Goal: Check status: Check status

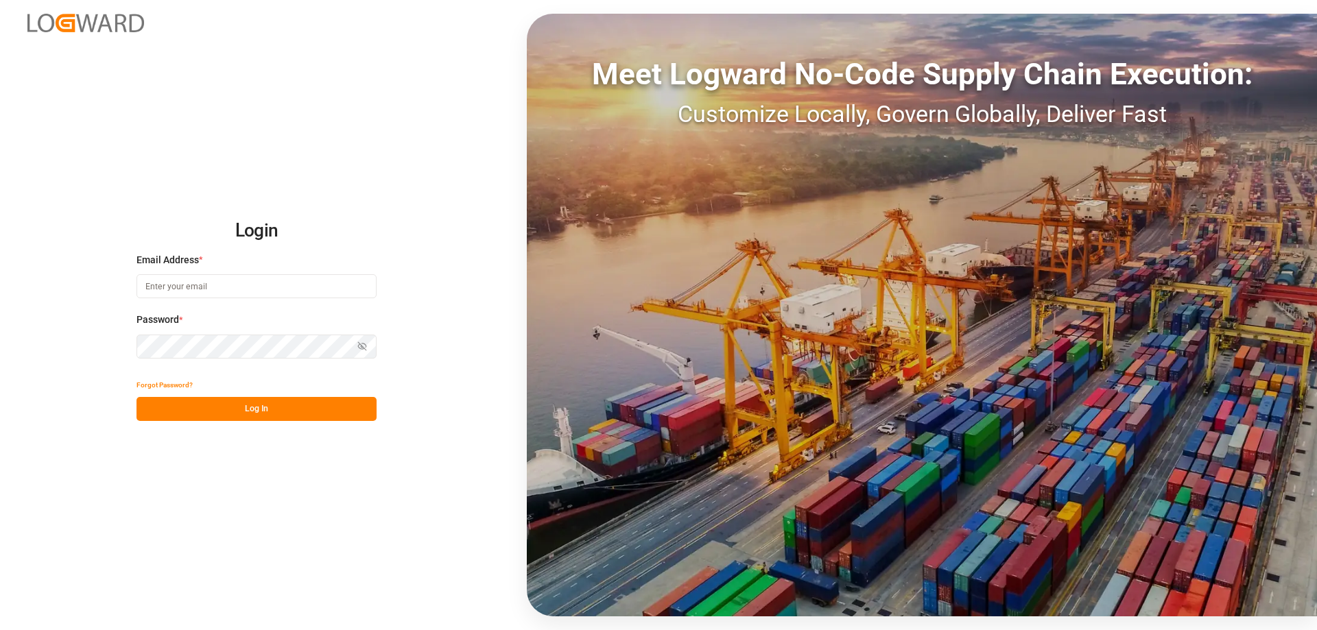
type input "mara-lynn.tan@leschaco.com"
click at [192, 409] on button "Log In" at bounding box center [257, 409] width 240 height 24
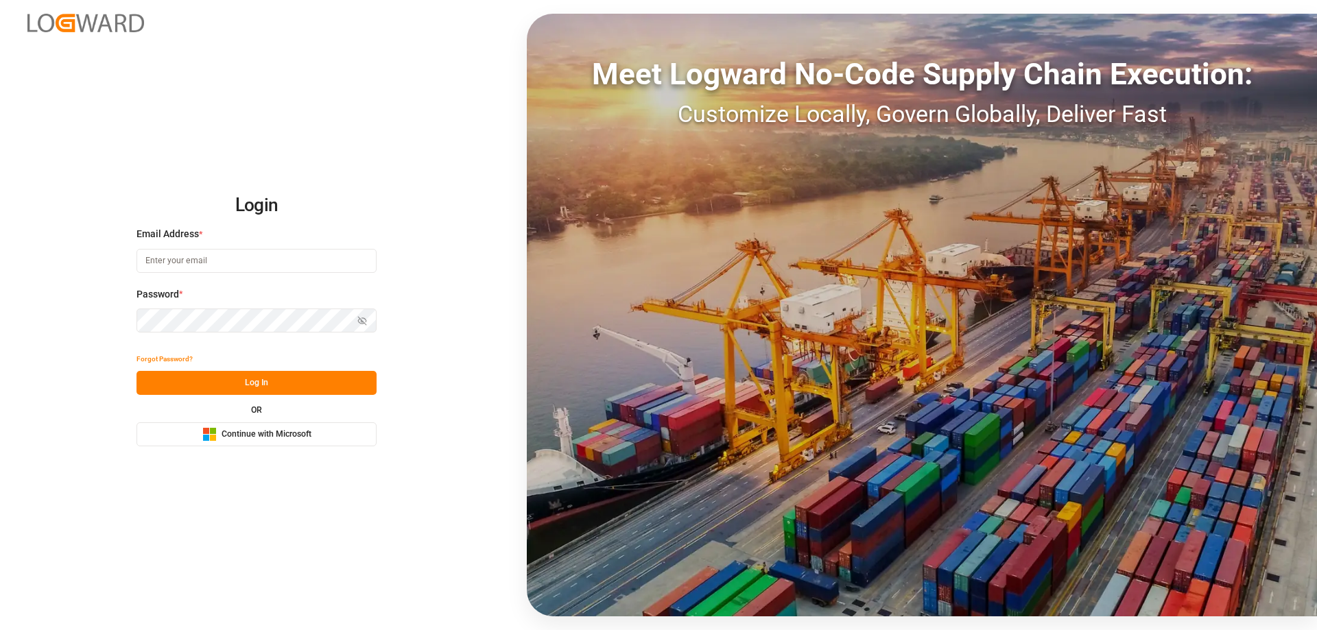
type input "[PERSON_NAME][EMAIL_ADDRESS][DOMAIN_NAME]"
click at [265, 389] on button "Log In" at bounding box center [257, 383] width 240 height 24
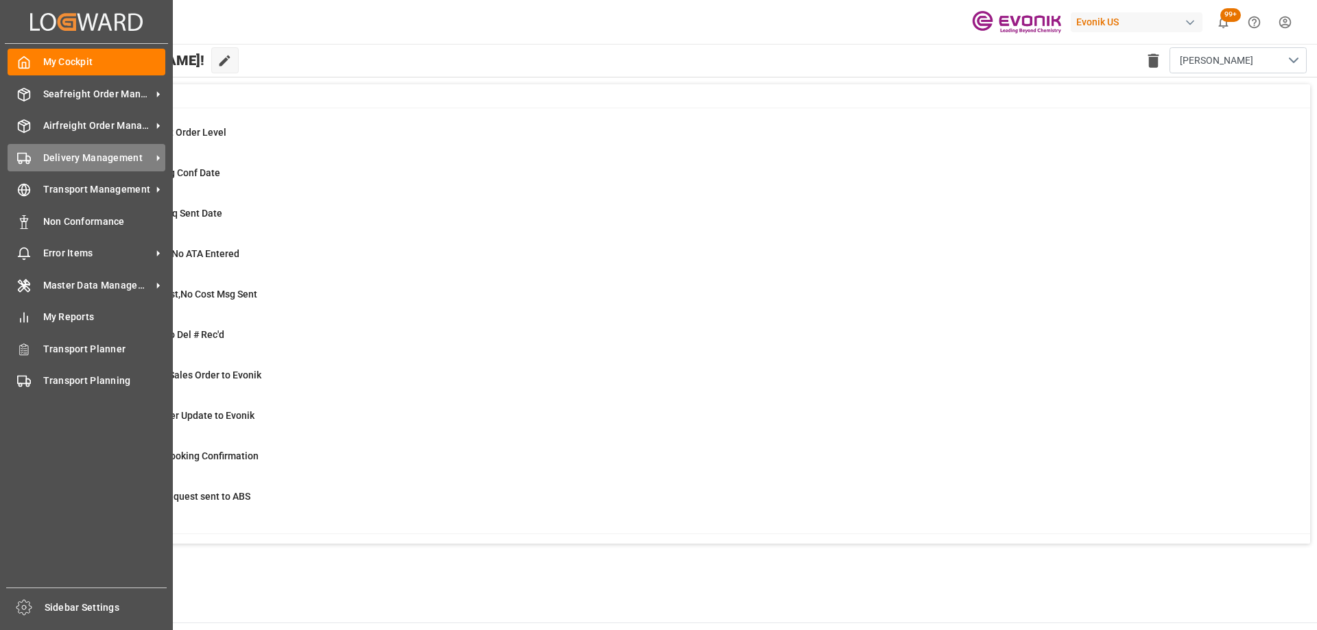
click at [82, 154] on span "Delivery Management" at bounding box center [97, 158] width 108 height 14
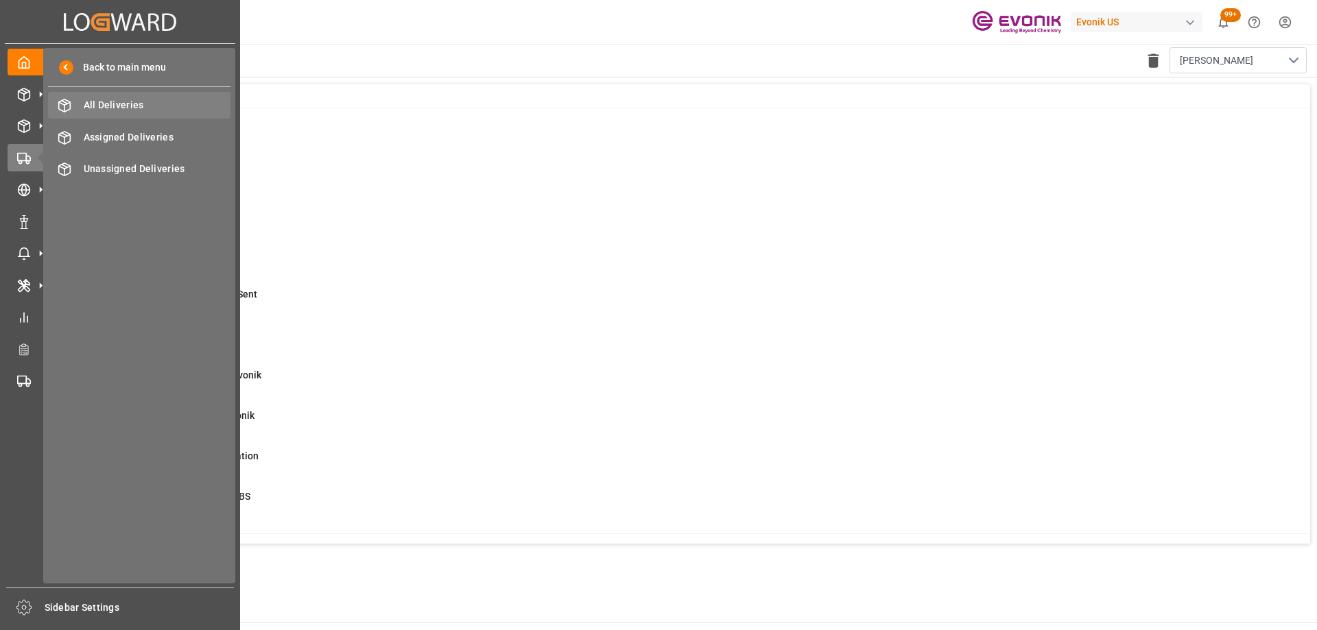
click at [133, 99] on span "All Deliveries" at bounding box center [157, 105] width 147 height 14
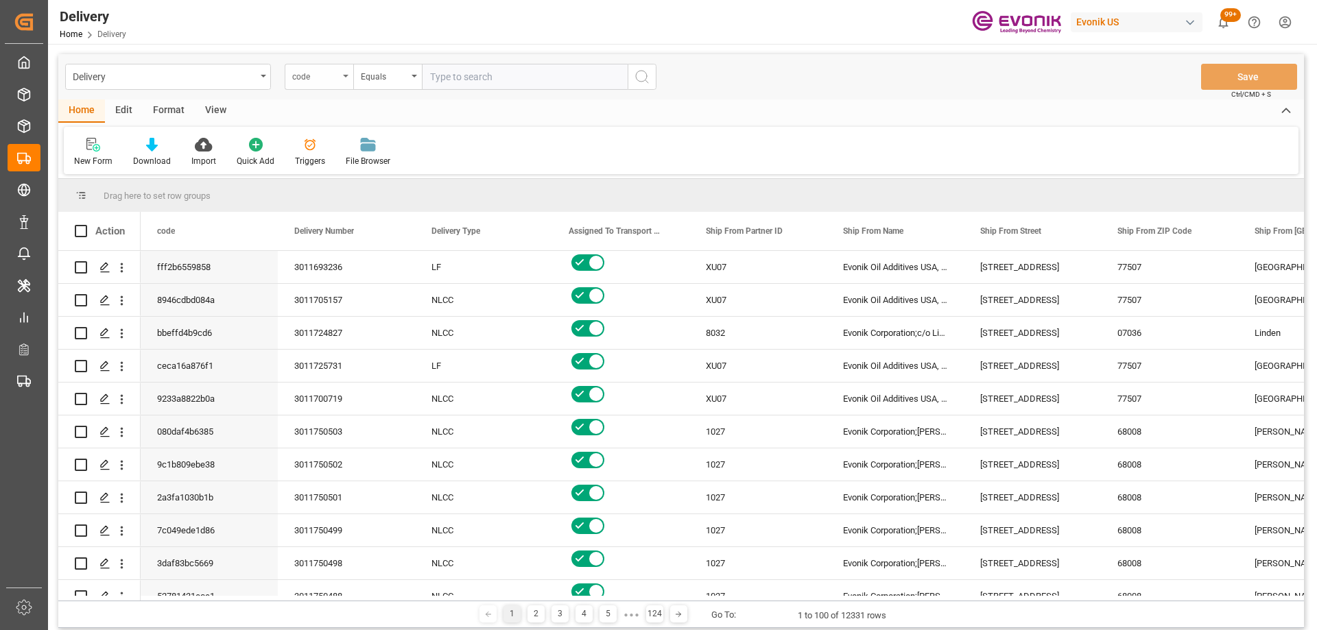
click at [329, 68] on div "code" at bounding box center [315, 75] width 47 height 16
type input "pgi"
click at [340, 150] on div "PGI Timestamp" at bounding box center [387, 140] width 204 height 29
click at [376, 80] on div "Equals" at bounding box center [384, 75] width 47 height 16
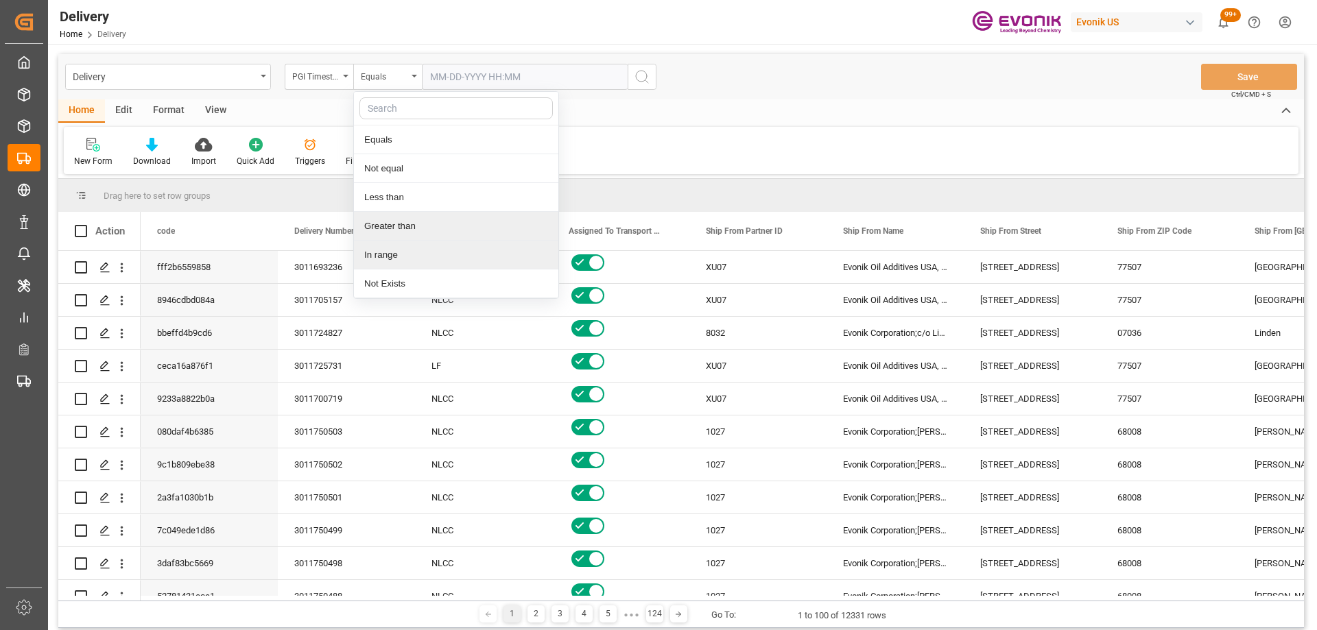
click at [408, 253] on div "In range" at bounding box center [456, 255] width 204 height 29
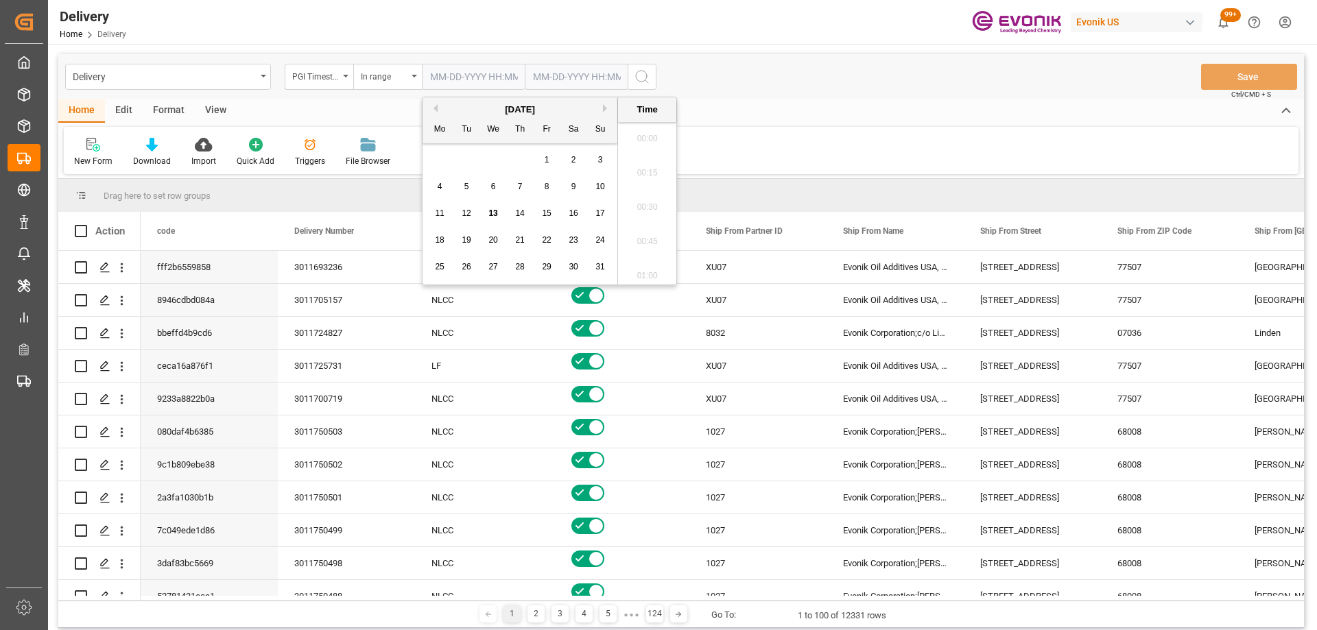
click at [469, 76] on input "text" at bounding box center [473, 77] width 103 height 26
click at [469, 210] on span "12" at bounding box center [466, 214] width 9 height 10
type input "[DATE] 00:00"
click at [525, 68] on input "text" at bounding box center [473, 77] width 103 height 26
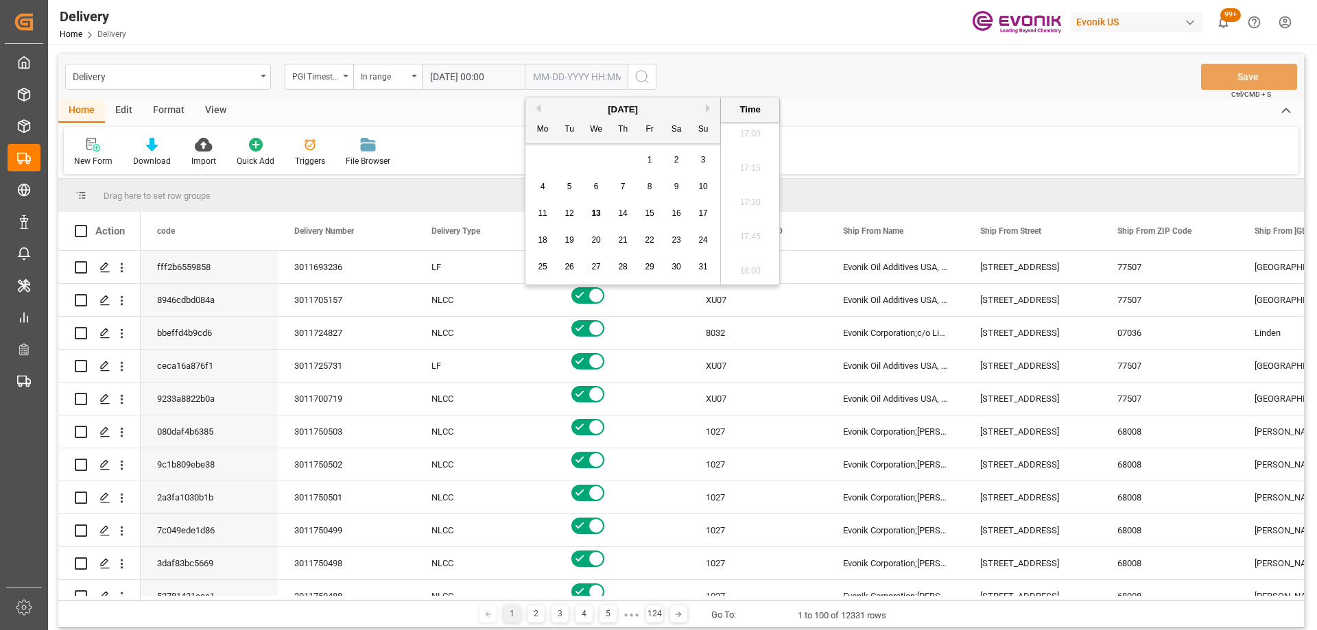
click at [599, 209] on span "13" at bounding box center [595, 214] width 9 height 10
type input "[DATE] 00:00"
click at [644, 72] on icon "search button" at bounding box center [642, 77] width 16 height 16
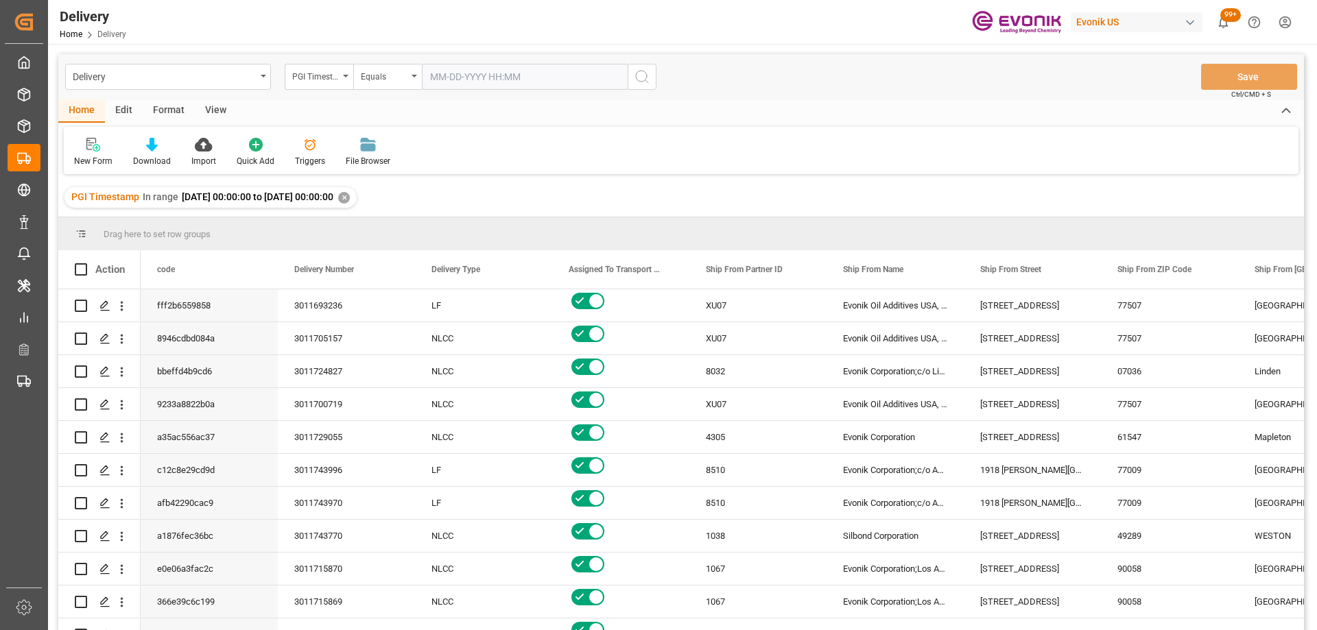
click at [213, 110] on div "View" at bounding box center [216, 110] width 42 height 23
click at [152, 141] on icon at bounding box center [156, 145] width 14 height 14
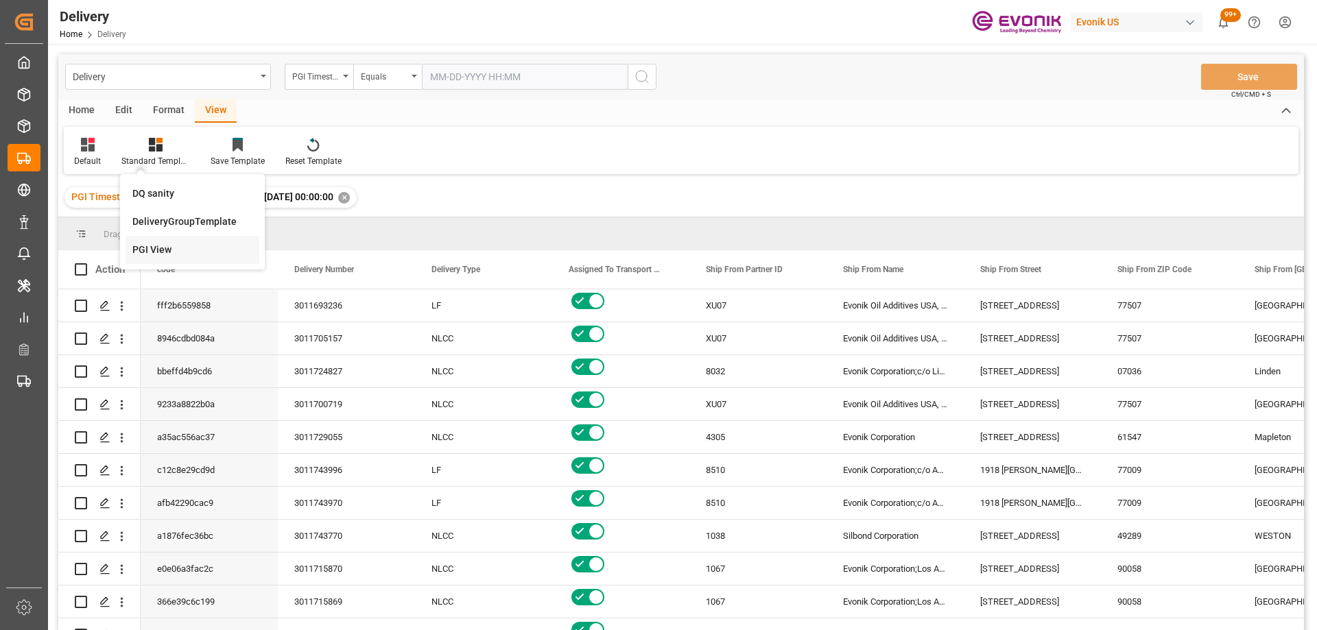
click at [154, 249] on div "PGI View" at bounding box center [192, 250] width 120 height 14
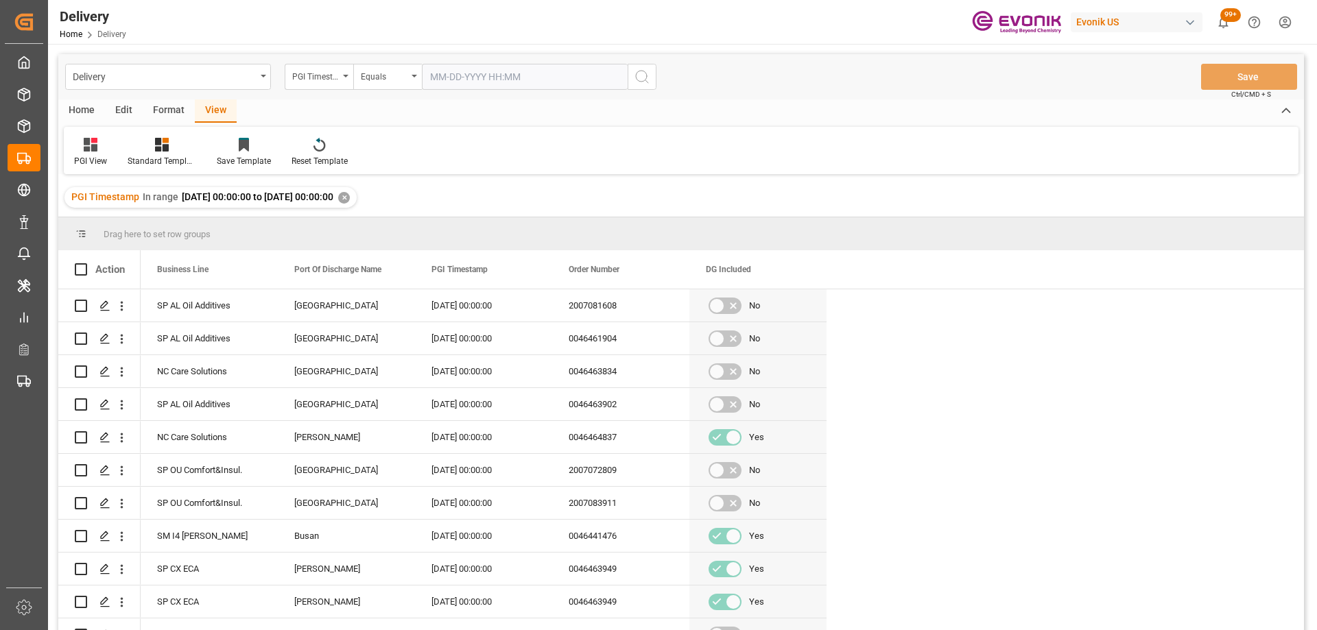
click at [164, 108] on div "Format" at bounding box center [169, 110] width 52 height 23
click at [130, 106] on div "Edit" at bounding box center [124, 110] width 38 height 23
click at [97, 109] on div "Home" at bounding box center [81, 110] width 47 height 23
click at [144, 152] on div at bounding box center [152, 144] width 38 height 14
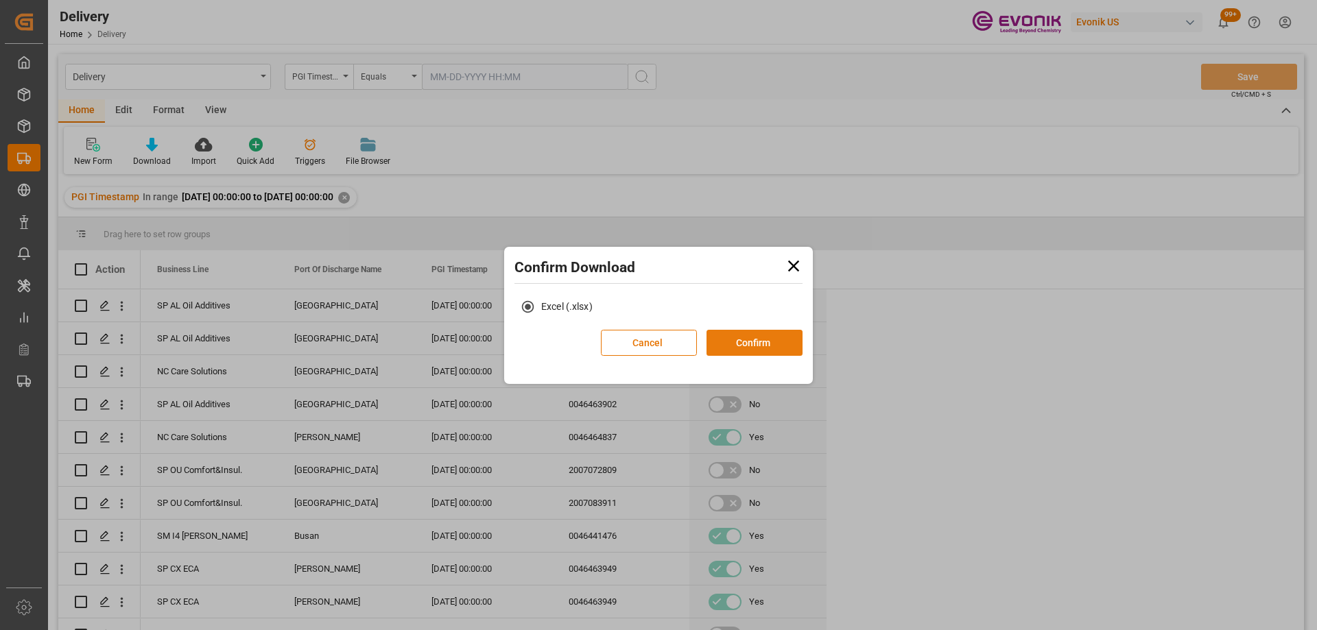
click at [755, 339] on button "Confirm" at bounding box center [755, 343] width 96 height 26
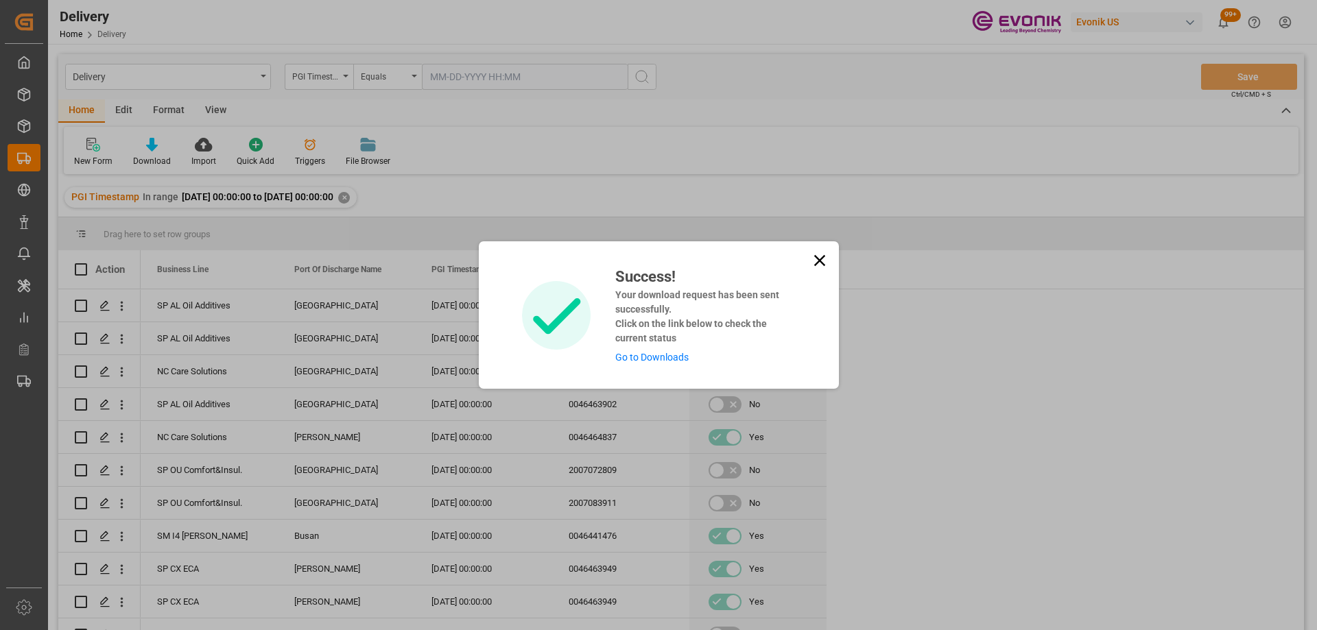
click at [656, 359] on link "Go to Downloads" at bounding box center [651, 357] width 73 height 11
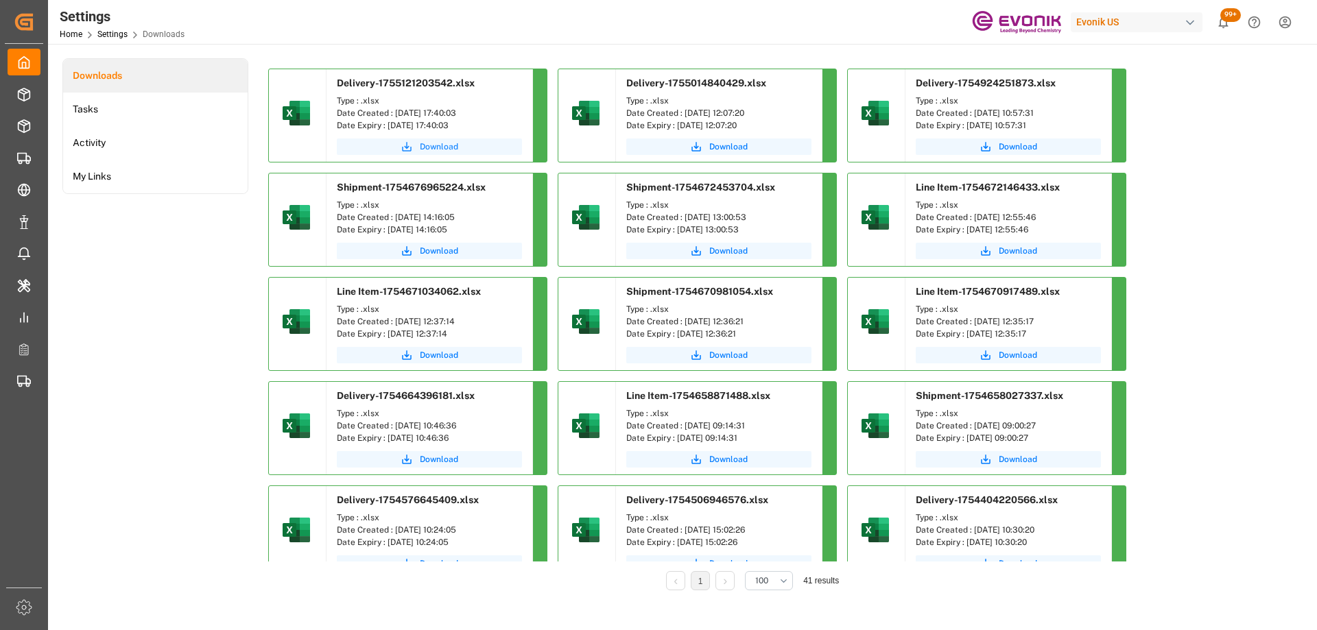
click at [421, 148] on span "Download" at bounding box center [439, 147] width 38 height 12
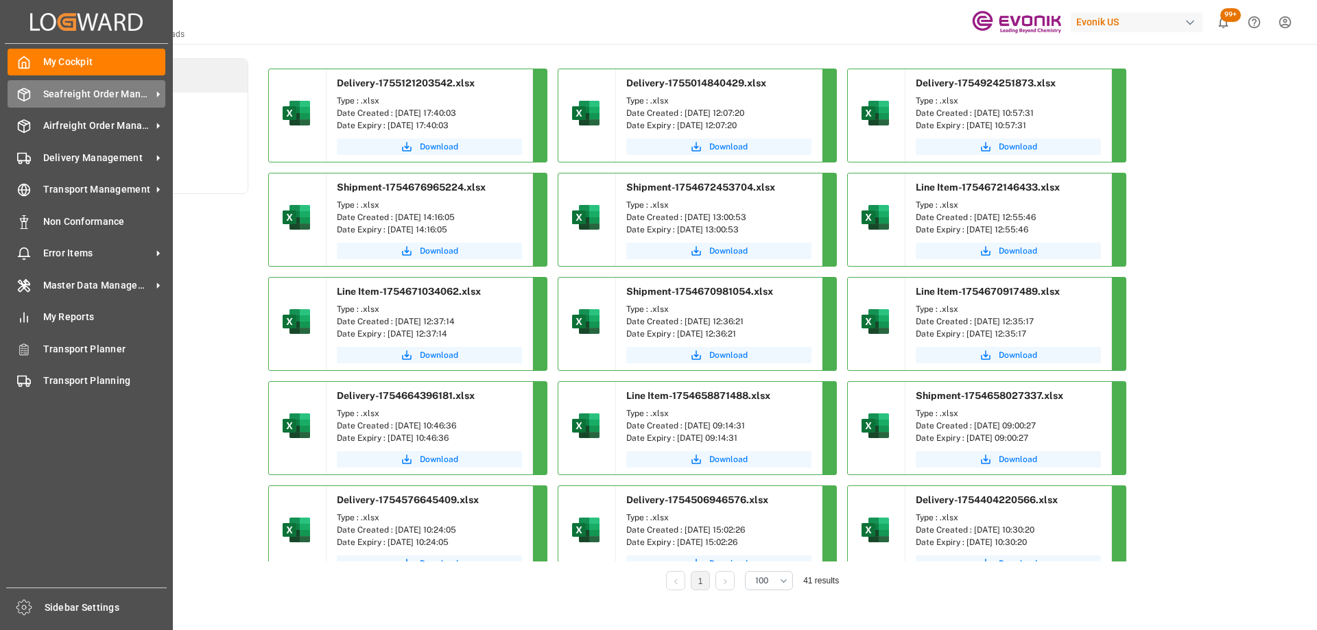
click at [84, 104] on div "Seafreight Order Management Seafreight Order Management" at bounding box center [87, 93] width 158 height 27
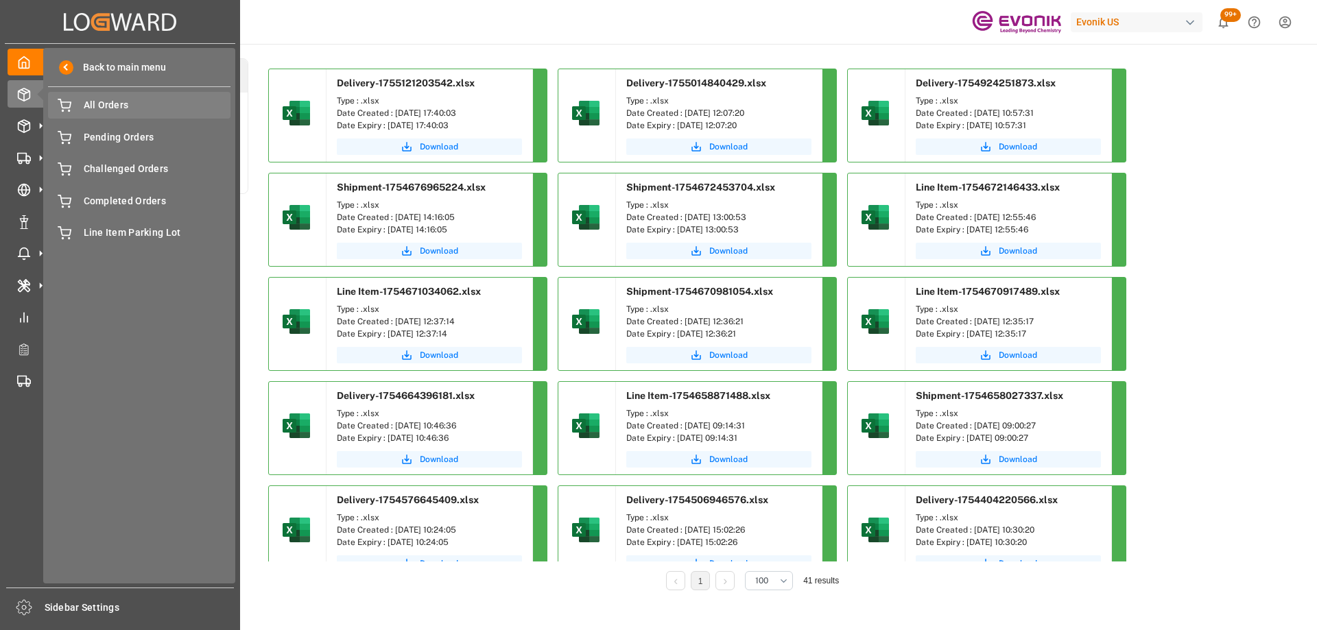
click at [119, 113] on div "All Orders All Orders" at bounding box center [139, 105] width 182 height 27
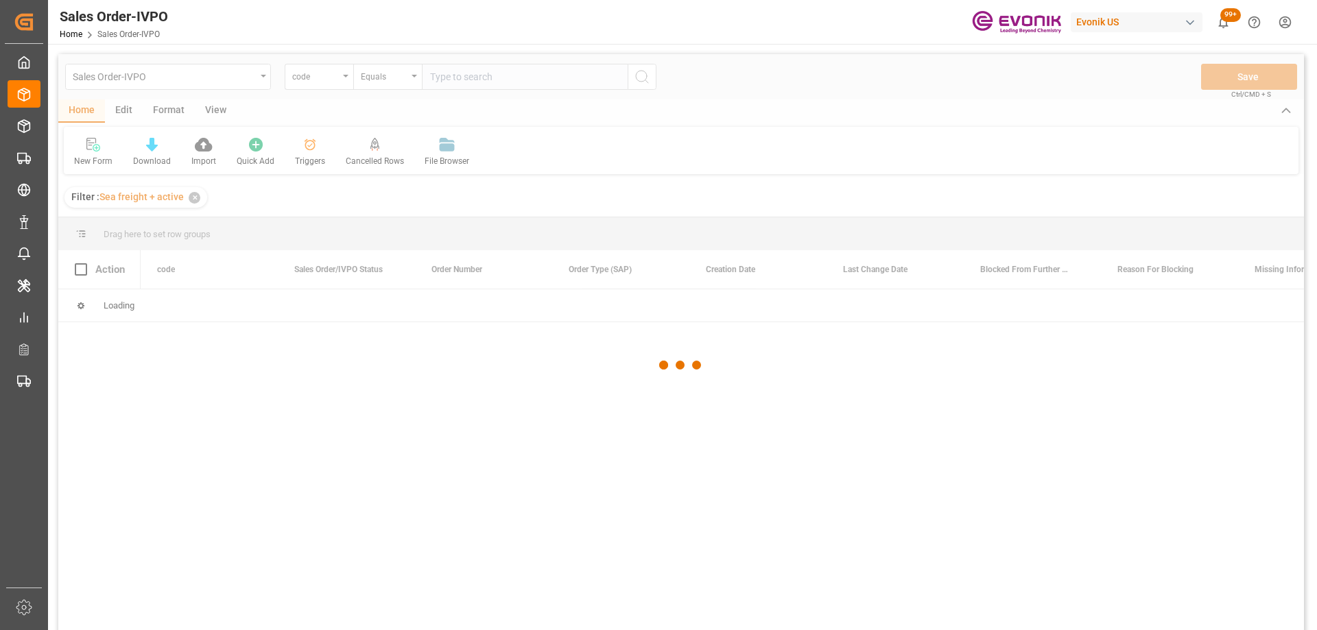
click at [324, 80] on div at bounding box center [681, 365] width 1246 height 622
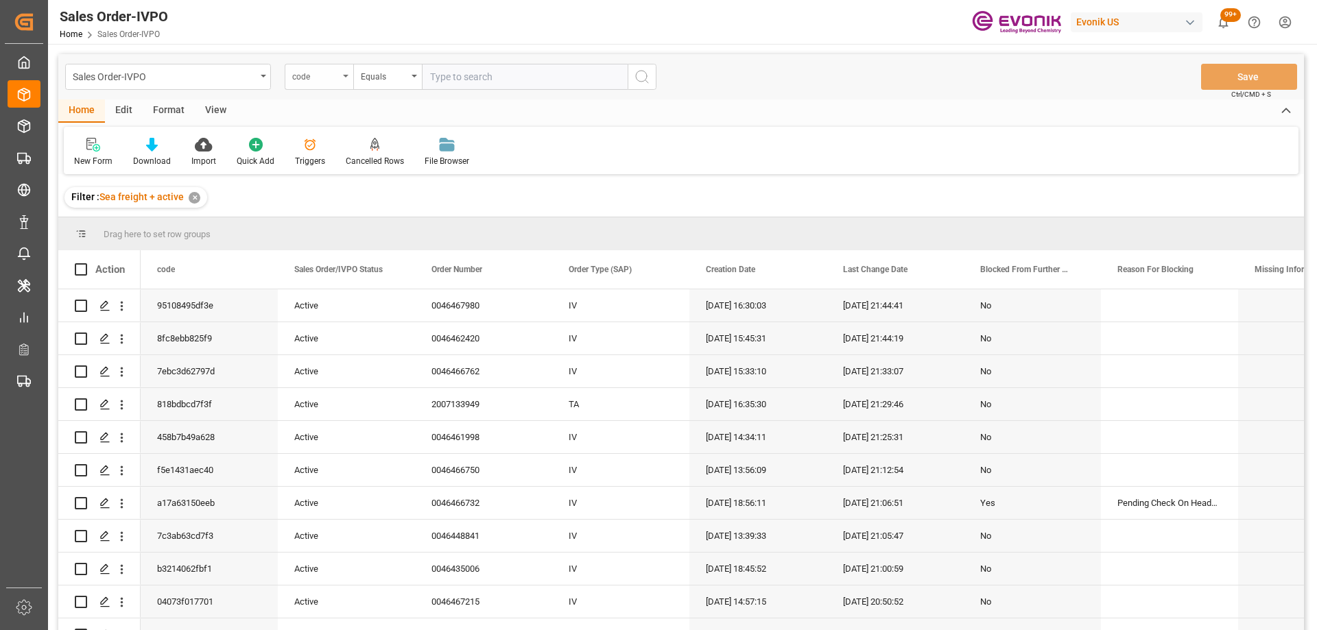
drag, startPoint x: 325, startPoint y: 79, endPoint x: 333, endPoint y: 75, distance: 8.6
click at [331, 76] on div "code" at bounding box center [315, 75] width 47 height 16
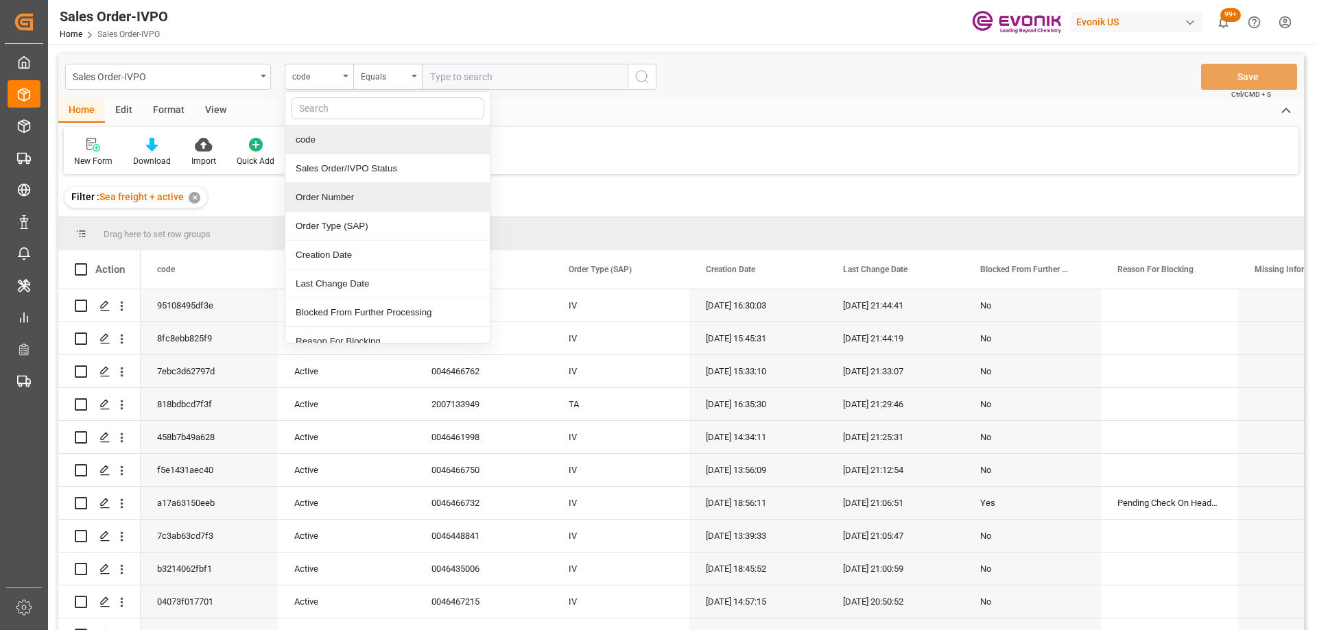
click at [340, 196] on div "Order Number" at bounding box center [387, 197] width 204 height 29
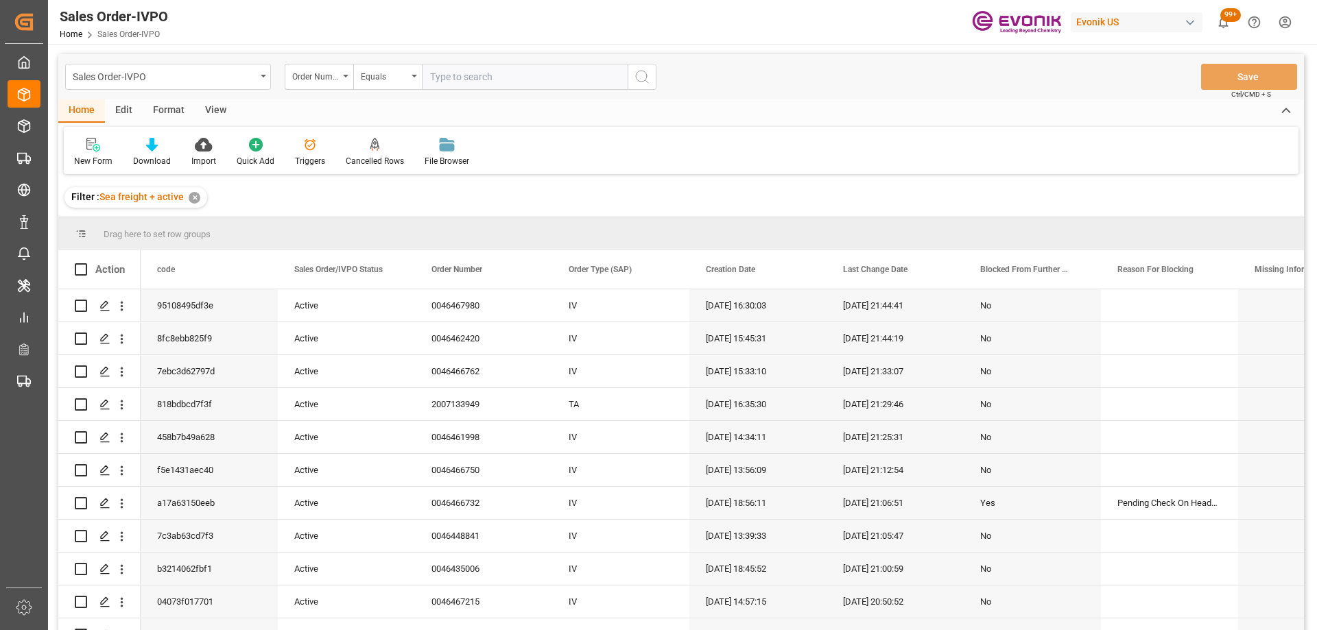
click at [435, 84] on input "text" at bounding box center [525, 77] width 206 height 26
paste input "2007054875"
type input "2007054875"
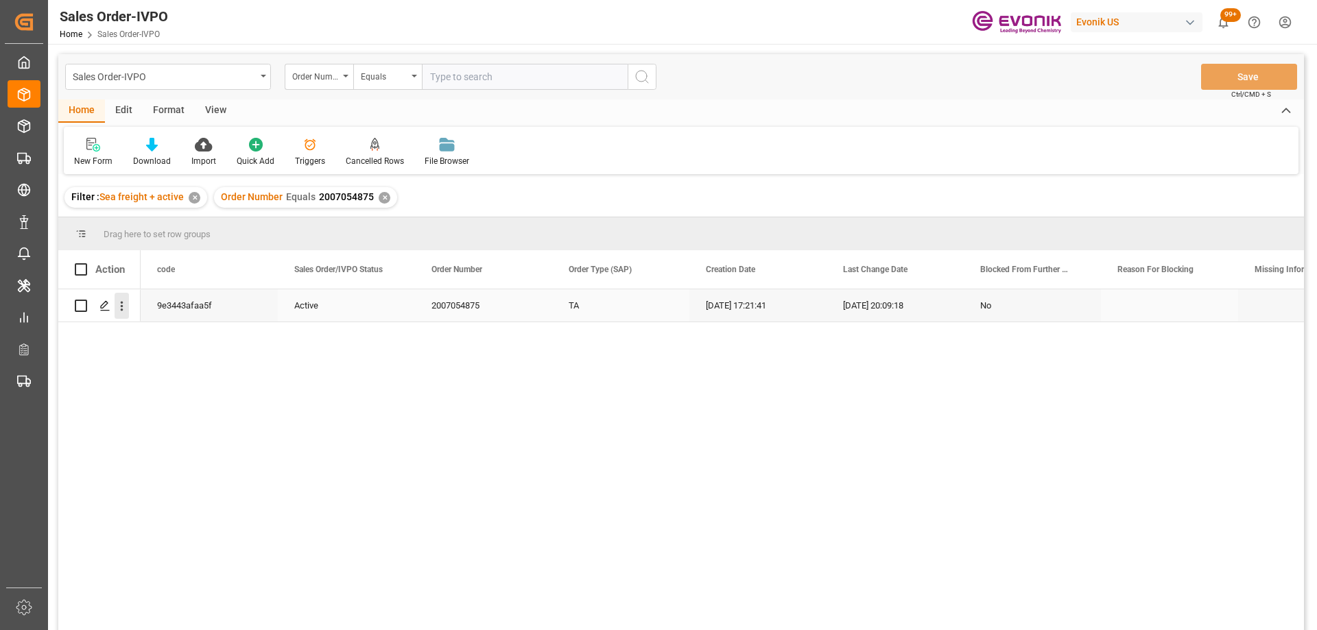
click at [122, 307] on icon "open menu" at bounding box center [122, 307] width 3 height 10
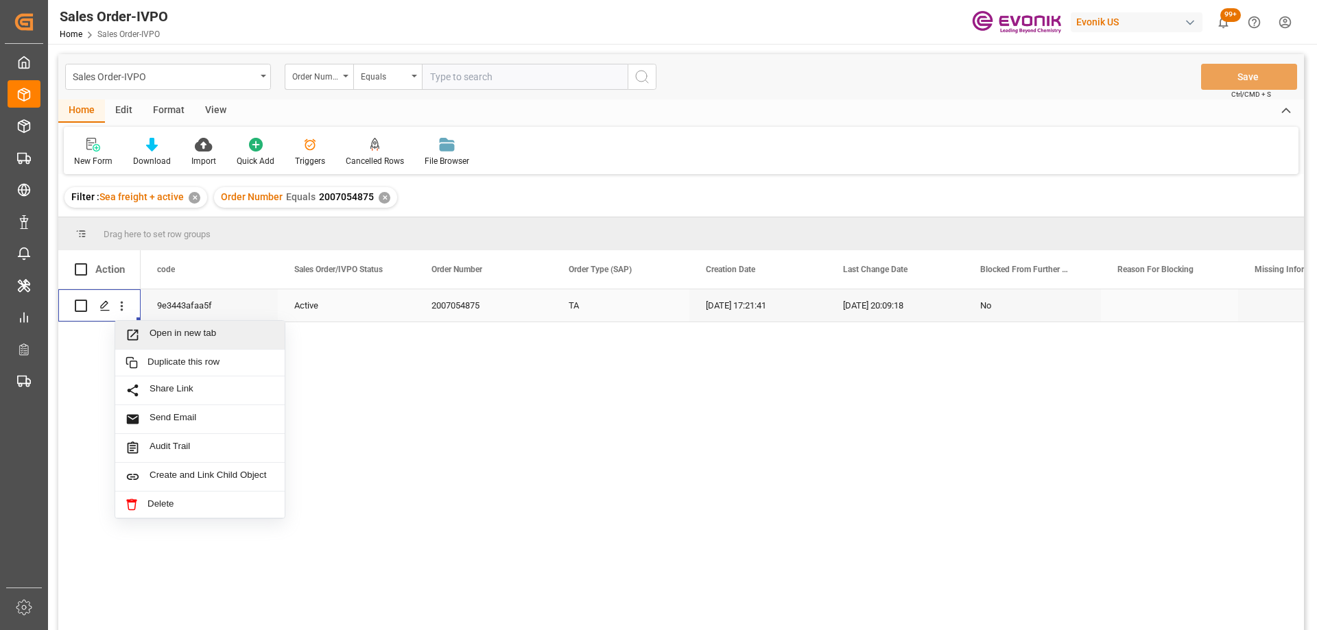
click at [143, 344] on div "Open in new tab" at bounding box center [199, 335] width 169 height 29
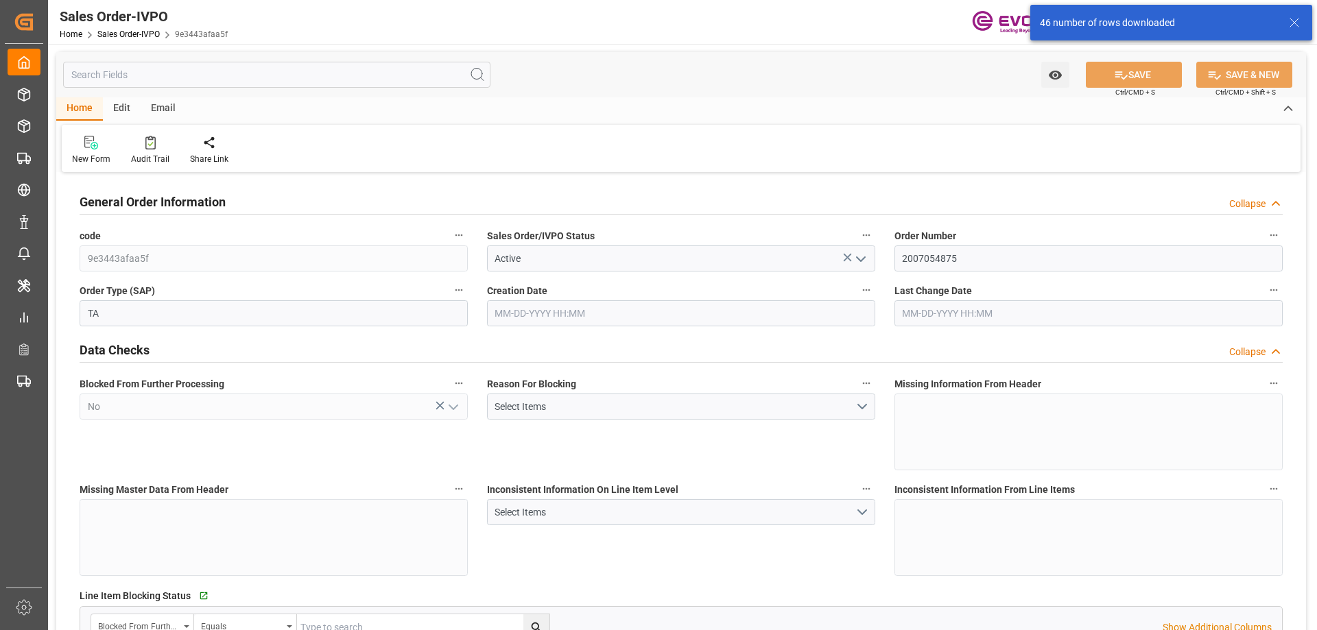
type input "TNTUN"
type input "0"
type input "2"
type input "3"
type input "2"
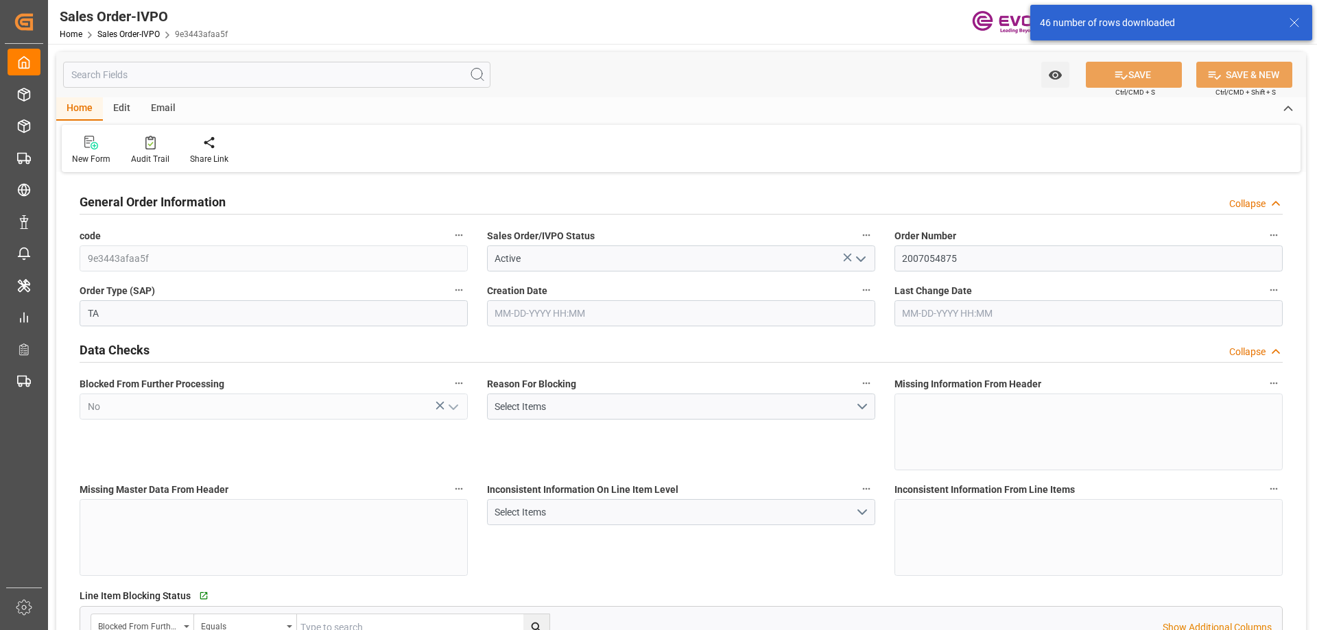
type input "39602.08"
type input "35.7032"
type input "34000"
type input "60"
type input "06-17-2025 17:21"
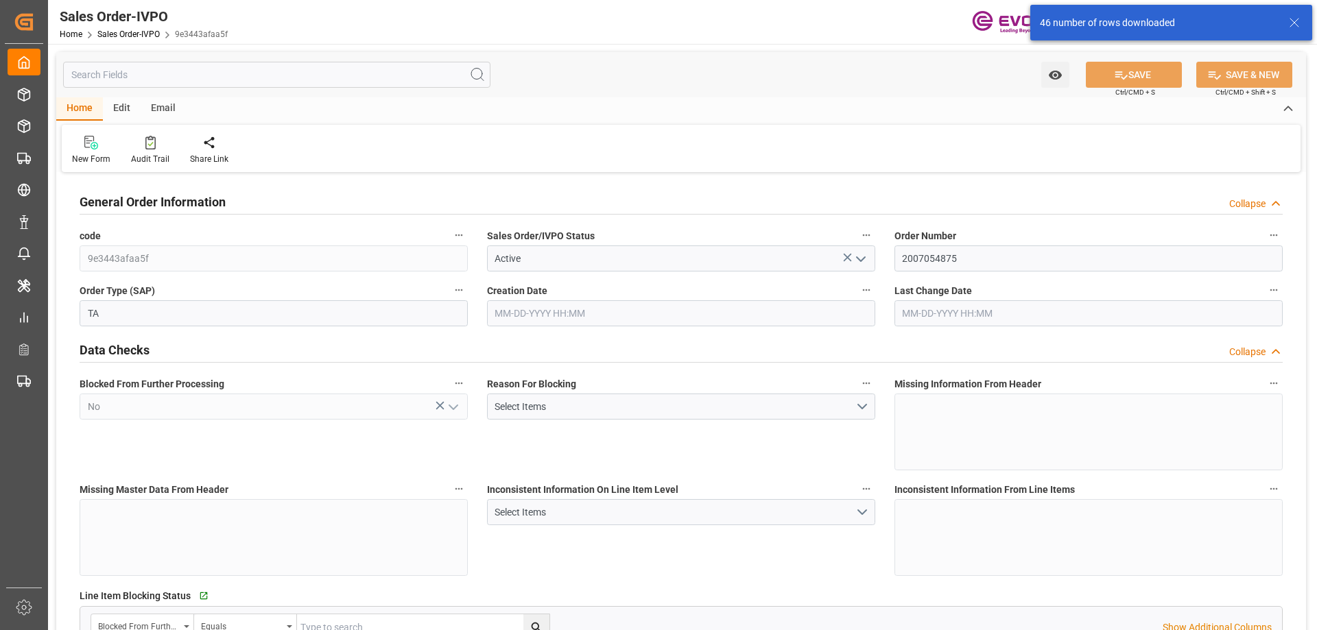
type input "08-11-2025 20:09"
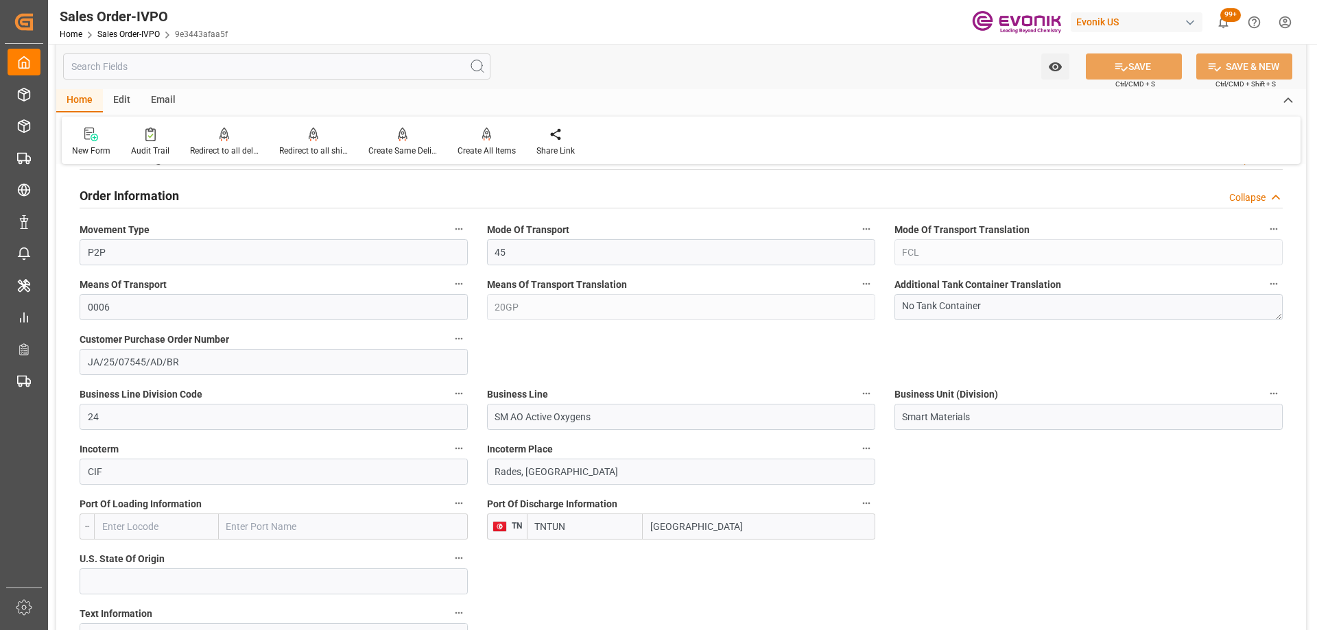
scroll to position [755, 0]
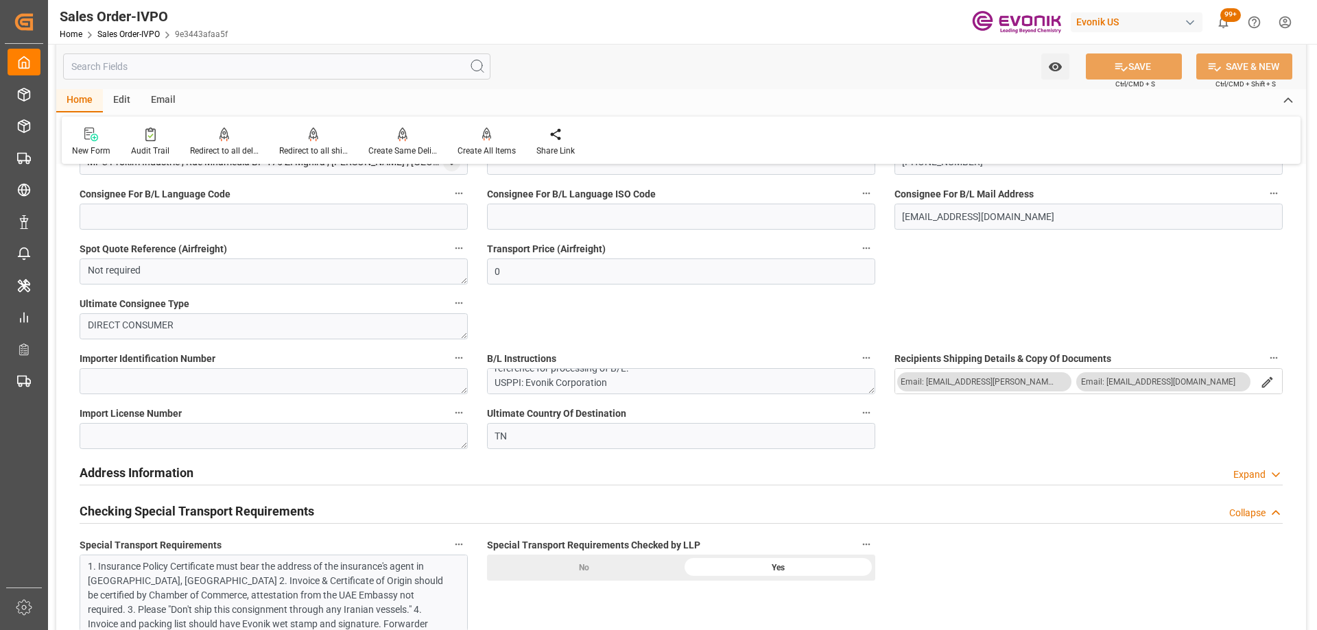
scroll to position [274, 0]
click at [625, 379] on textarea "1. Original B/L release at Origin. Kindly provide rated copy for our reference …" at bounding box center [681, 381] width 388 height 26
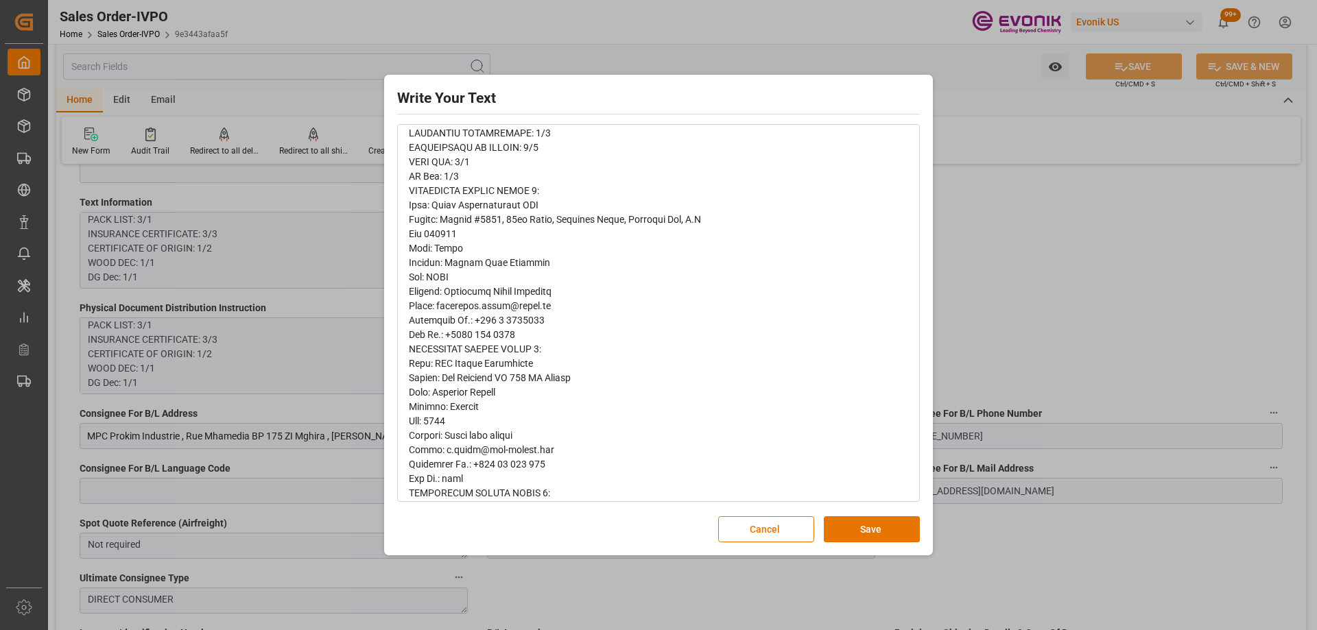
scroll to position [0, 0]
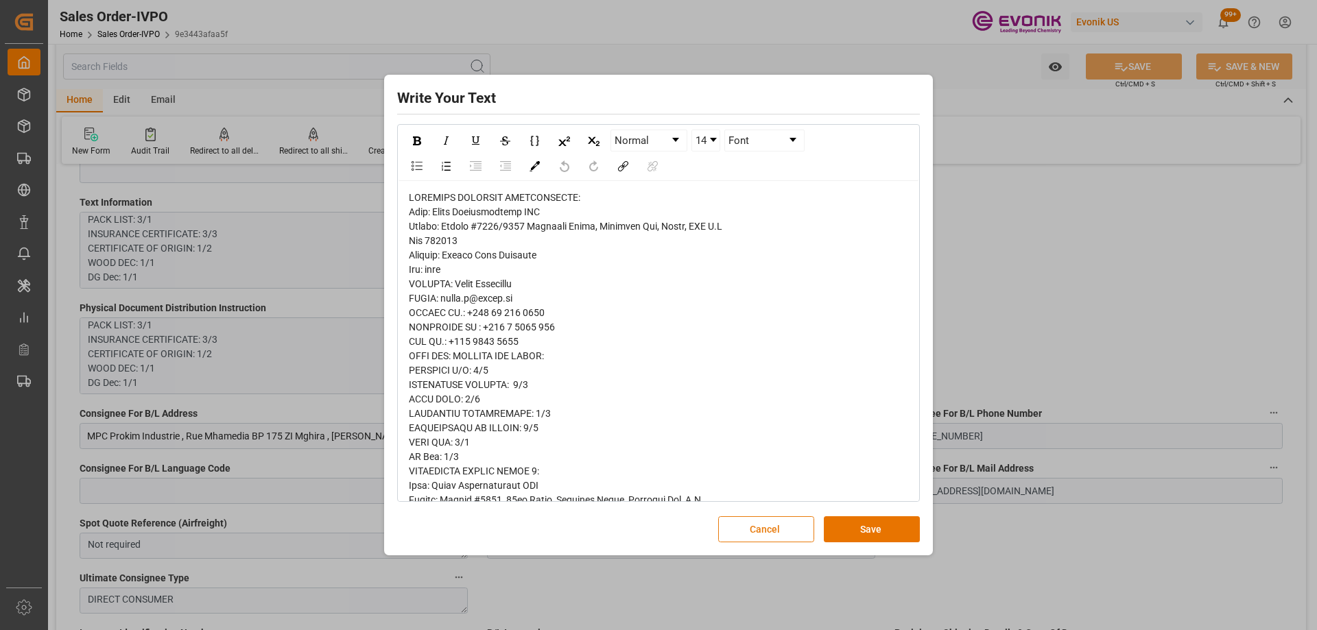
click at [744, 531] on button "Cancel" at bounding box center [766, 530] width 96 height 26
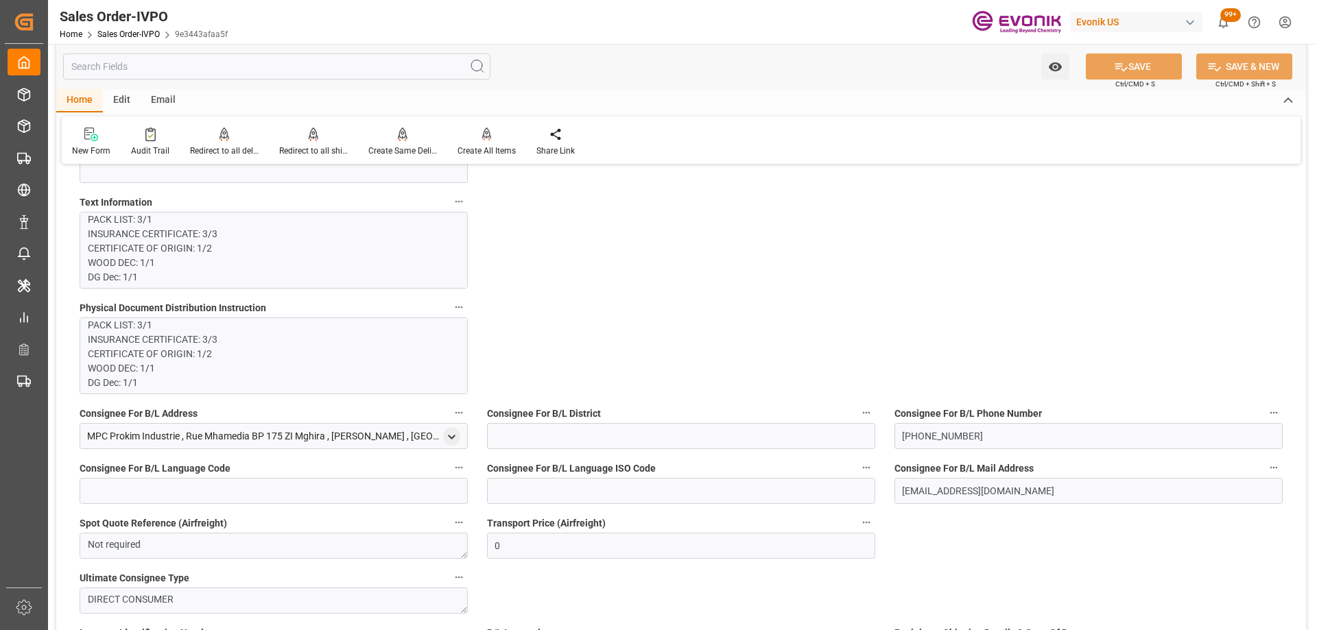
click at [373, 328] on p "Name: Altek International FZE Street: Office #1701/2303 Exchange Tower, Busines…" at bounding box center [269, 260] width 362 height 259
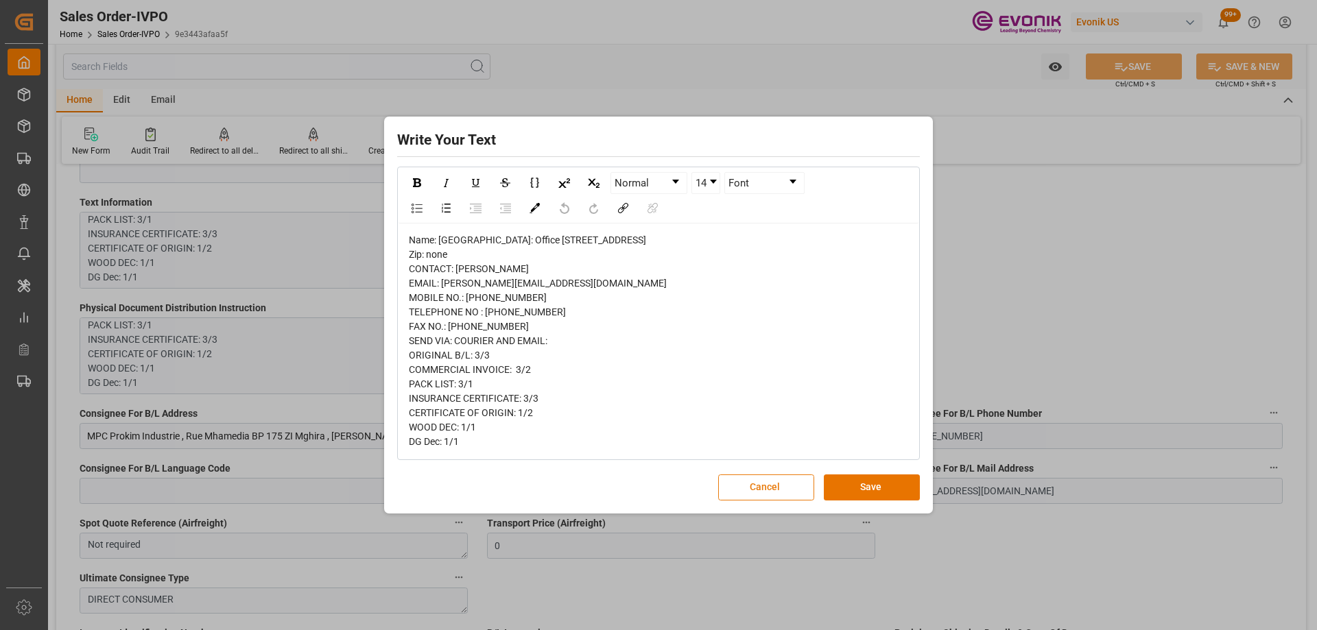
click at [757, 500] on button "Cancel" at bounding box center [766, 488] width 96 height 26
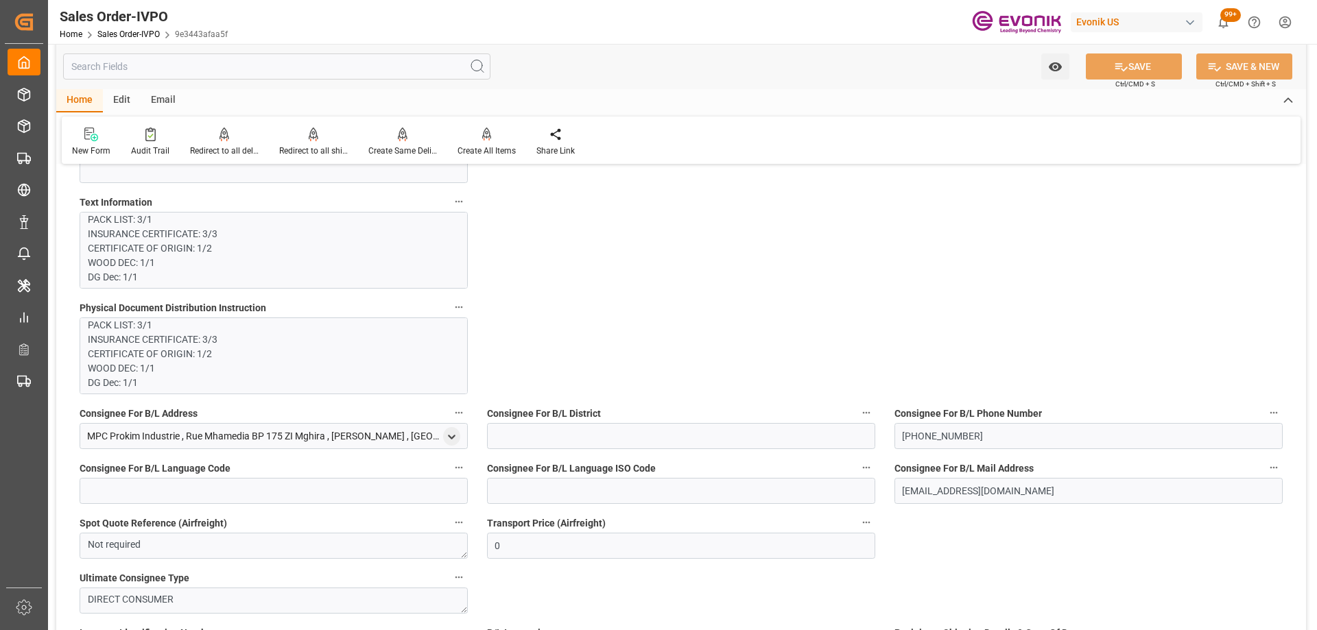
scroll to position [1441, 0]
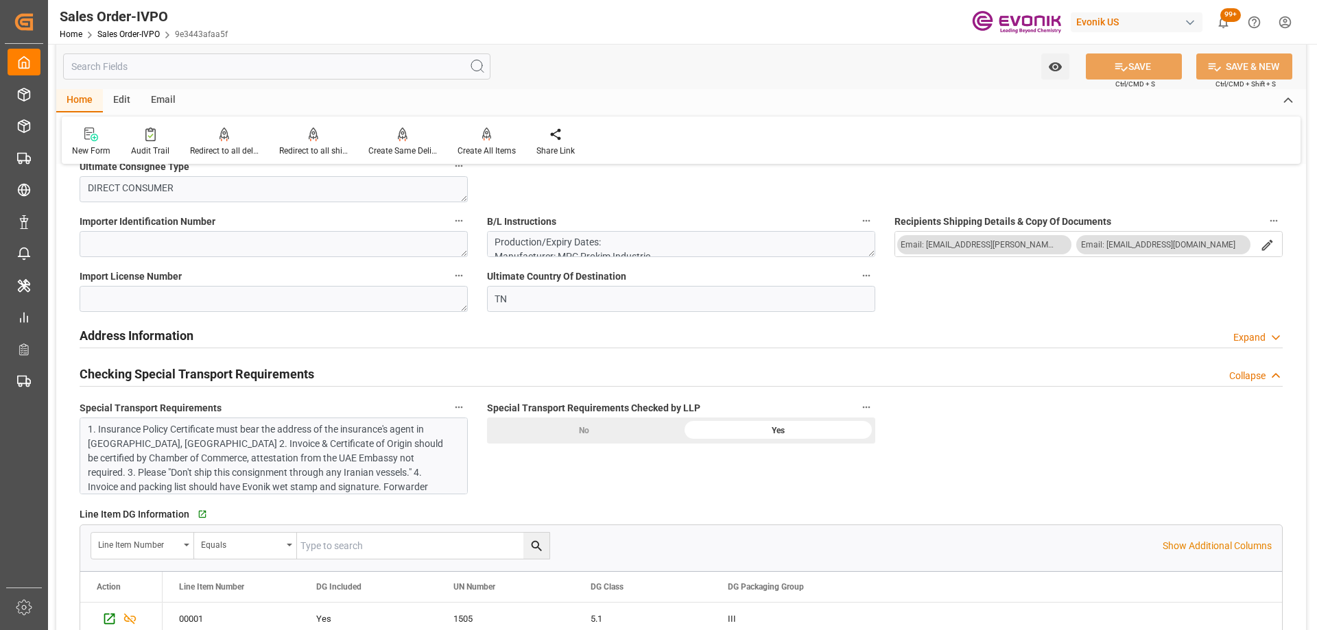
click at [344, 452] on div "1. Insurance Policy Certificate must bear the address of the insurance's agent …" at bounding box center [269, 488] width 362 height 130
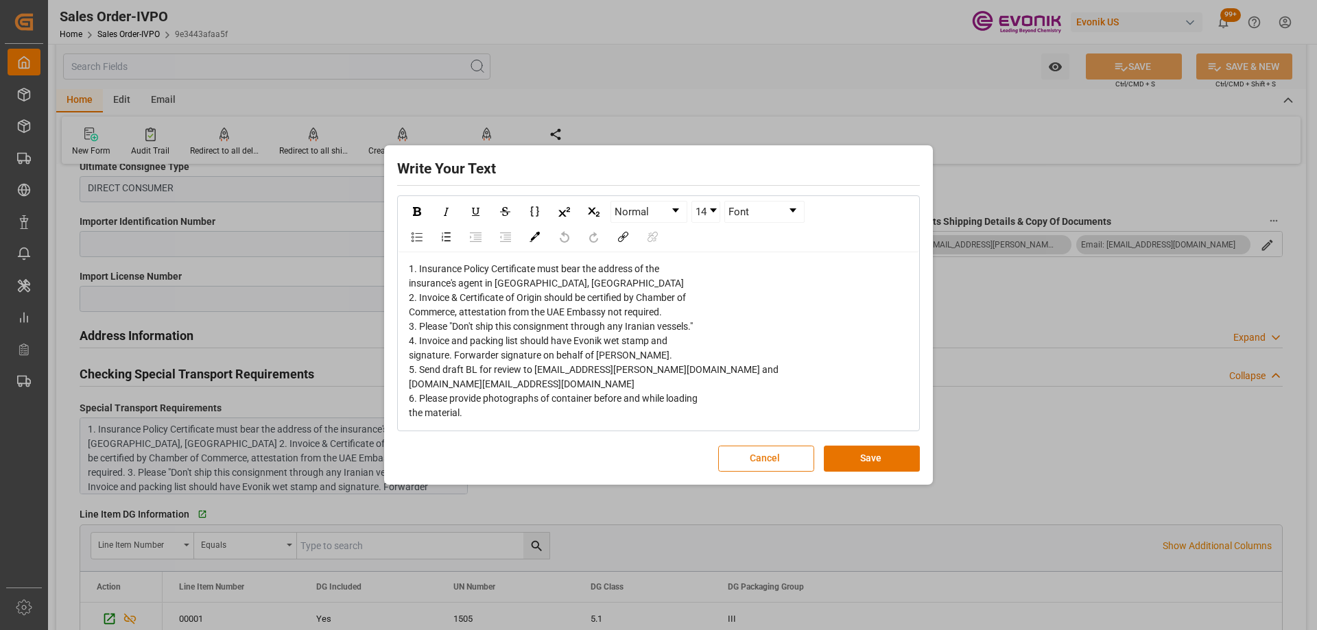
click at [756, 448] on button "Cancel" at bounding box center [766, 459] width 96 height 26
